Goal: Check status: Check status

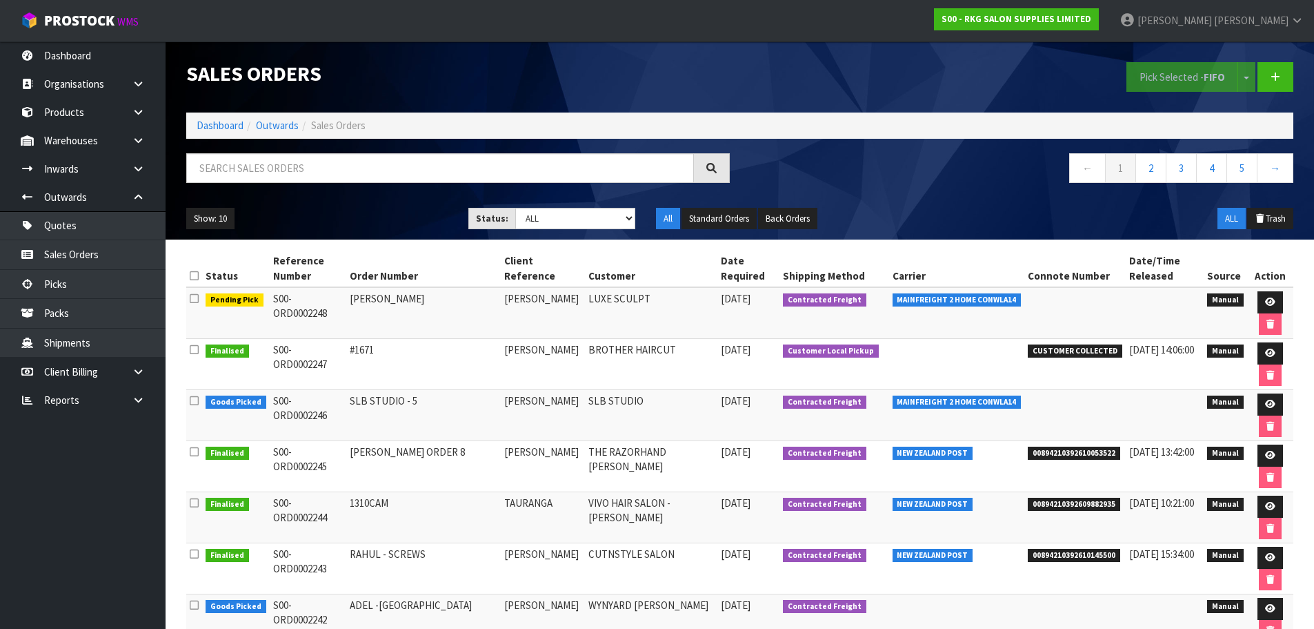
click at [212, 161] on input "text" at bounding box center [440, 168] width 508 height 30
type input "2230"
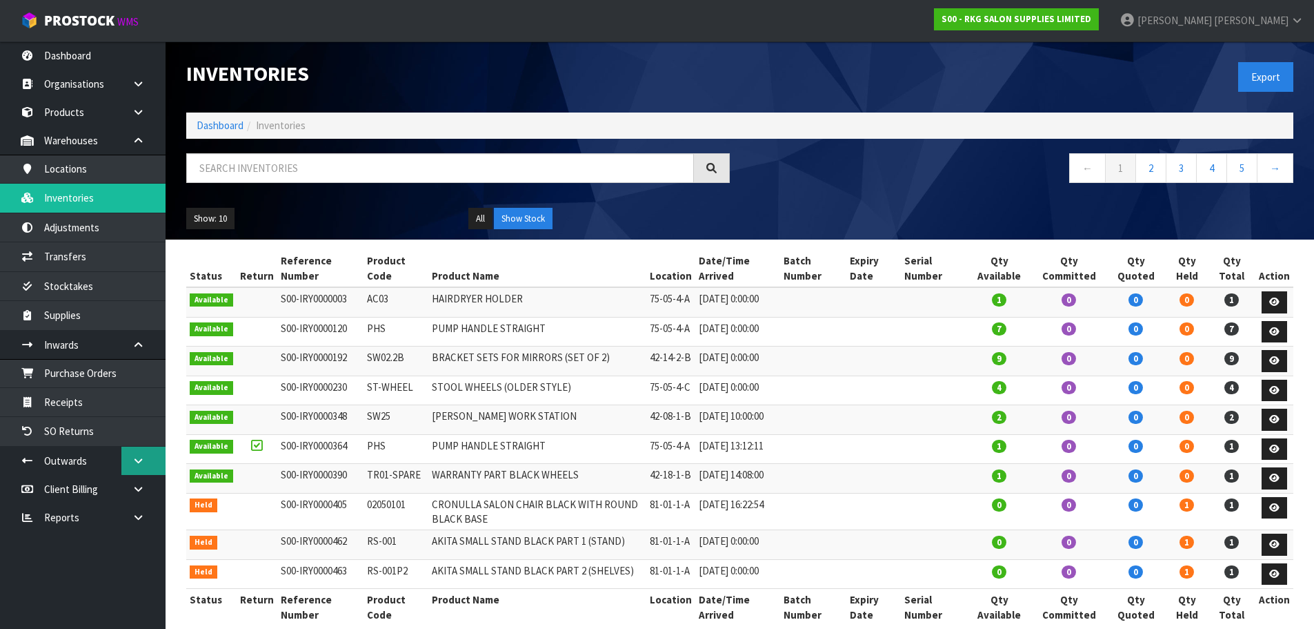
click at [139, 462] on icon at bounding box center [138, 460] width 13 height 10
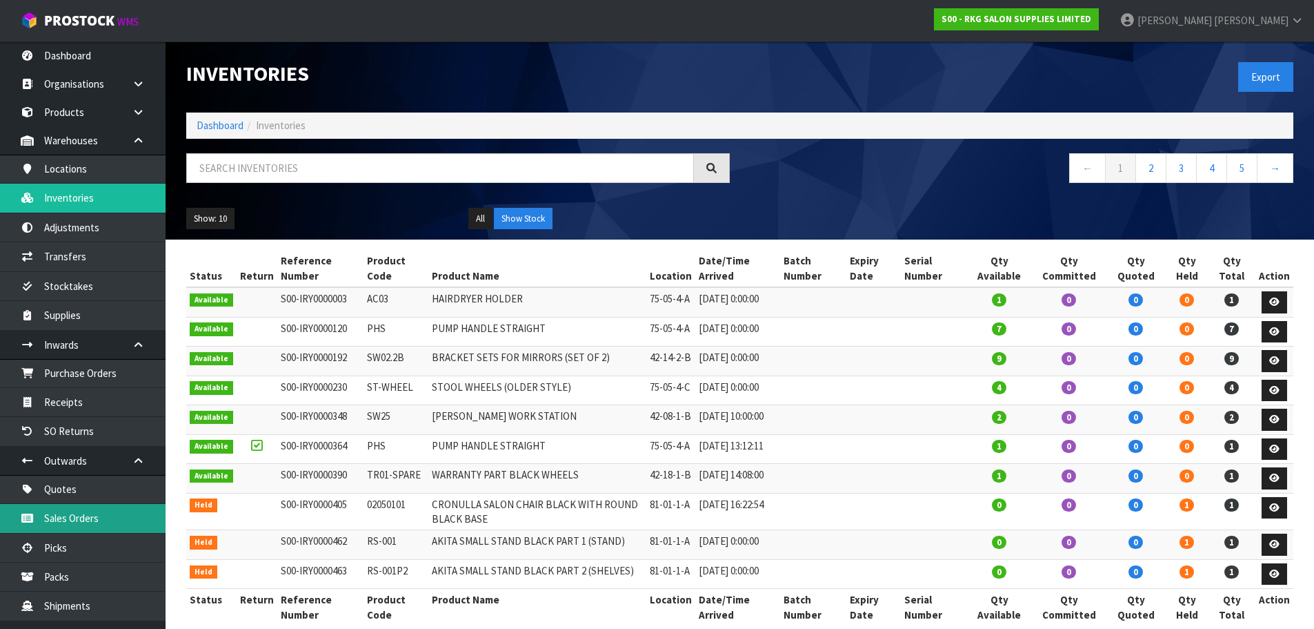
click at [69, 511] on link "Sales Orders" at bounding box center [83, 518] width 166 height 28
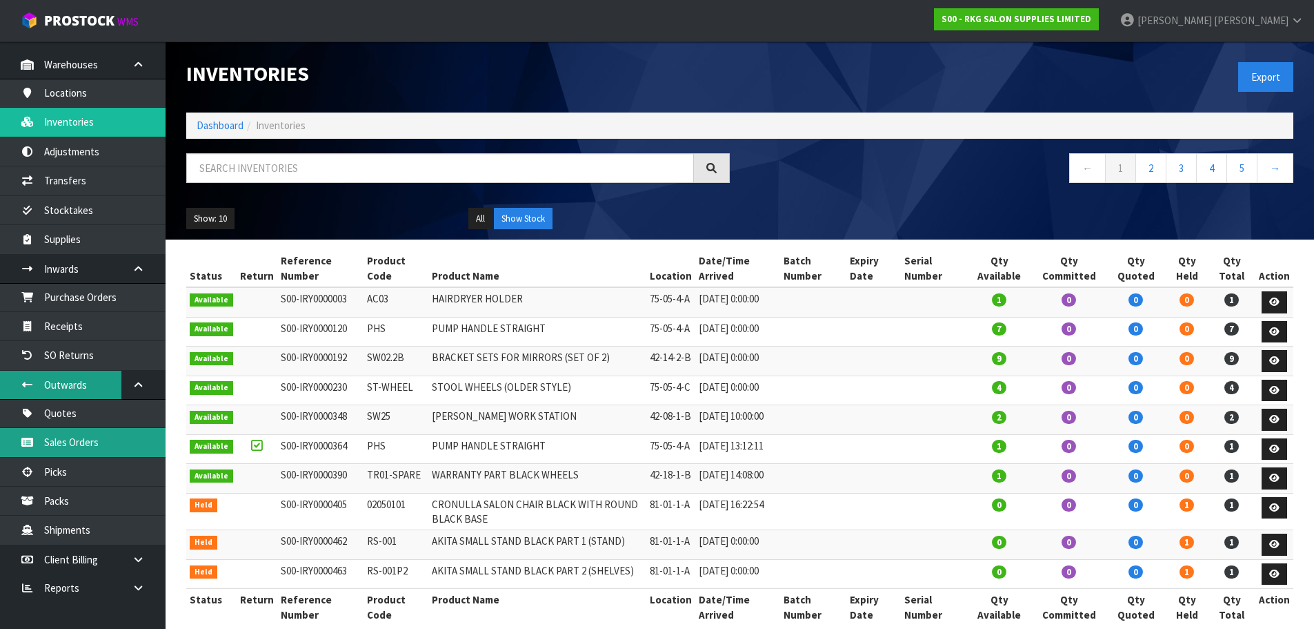
scroll to position [77, 0]
click at [68, 440] on link "Sales Orders" at bounding box center [83, 441] width 166 height 28
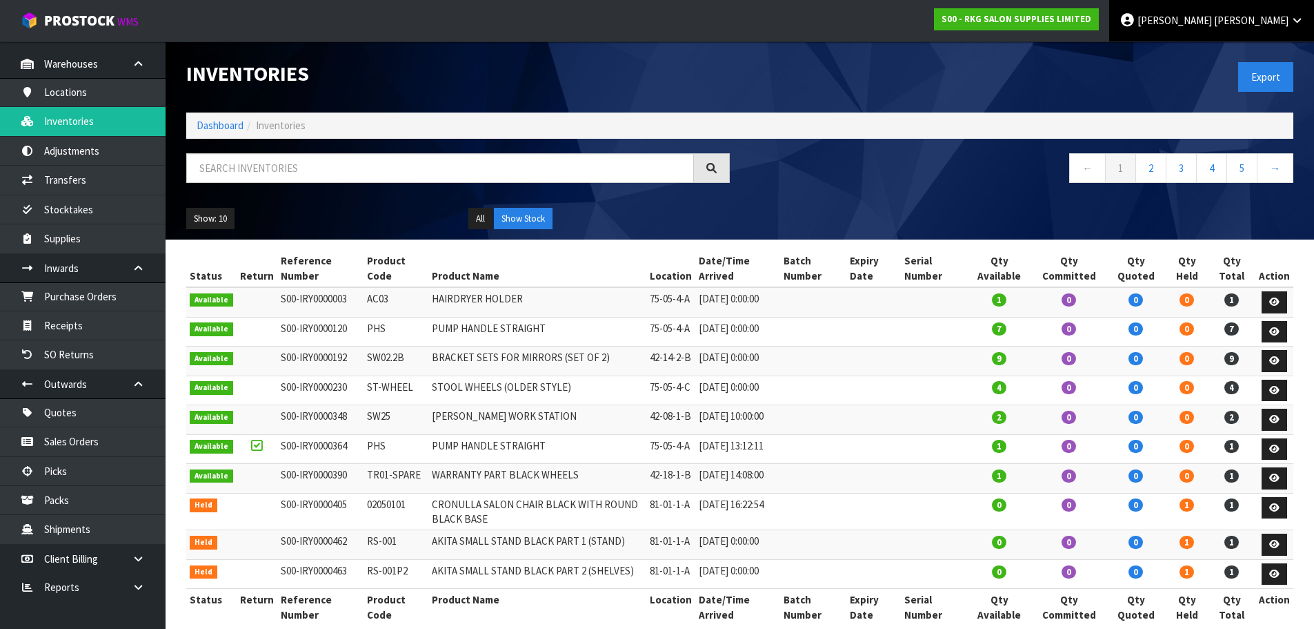
click at [1269, 21] on span "[PERSON_NAME]" at bounding box center [1251, 20] width 75 height 13
click at [1229, 50] on link "Logout" at bounding box center [1259, 55] width 109 height 19
